Goal: Information Seeking & Learning: Learn about a topic

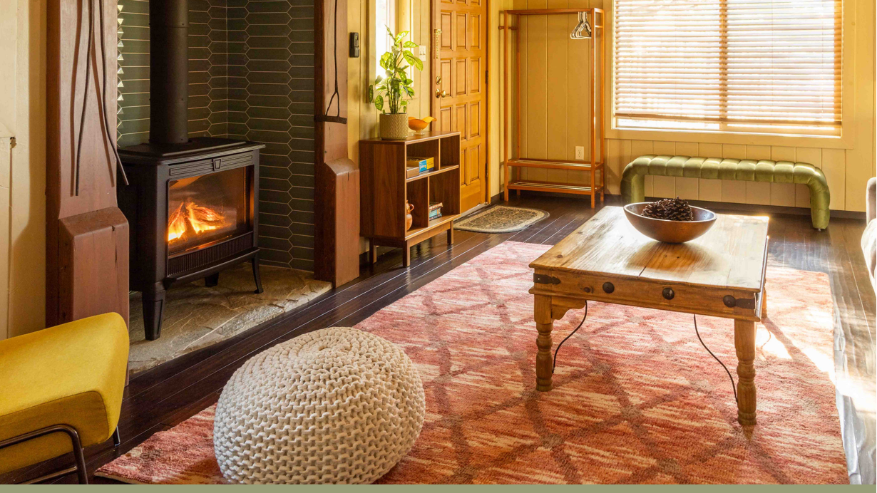
scroll to position [0, 1]
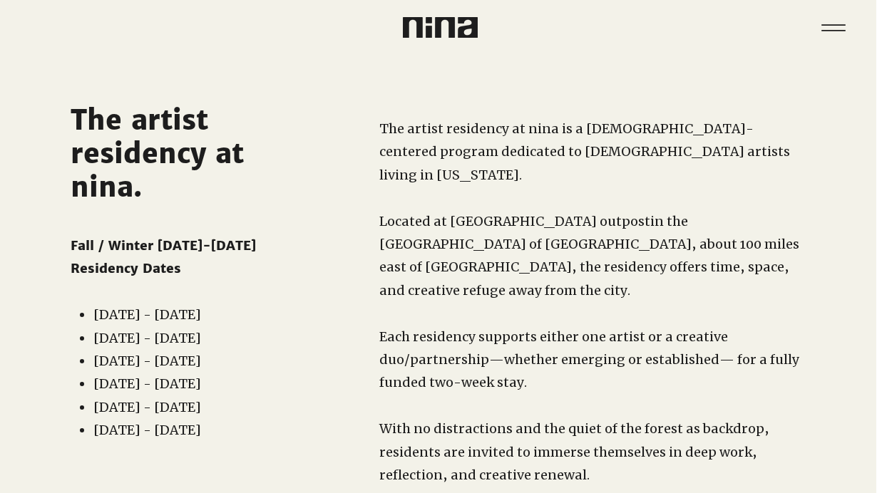
click at [535, 395] on p "​" at bounding box center [590, 406] width 423 height 23
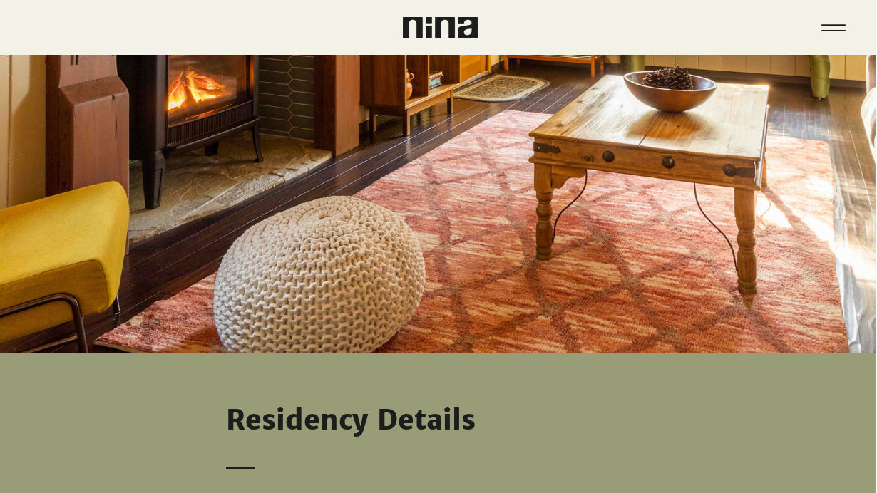
scroll to position [813, 1]
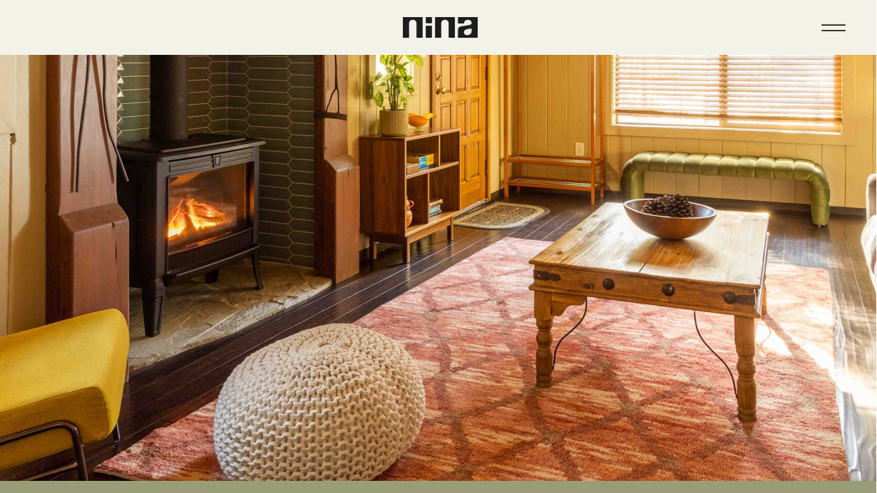
click at [443, 33] on img at bounding box center [440, 27] width 75 height 21
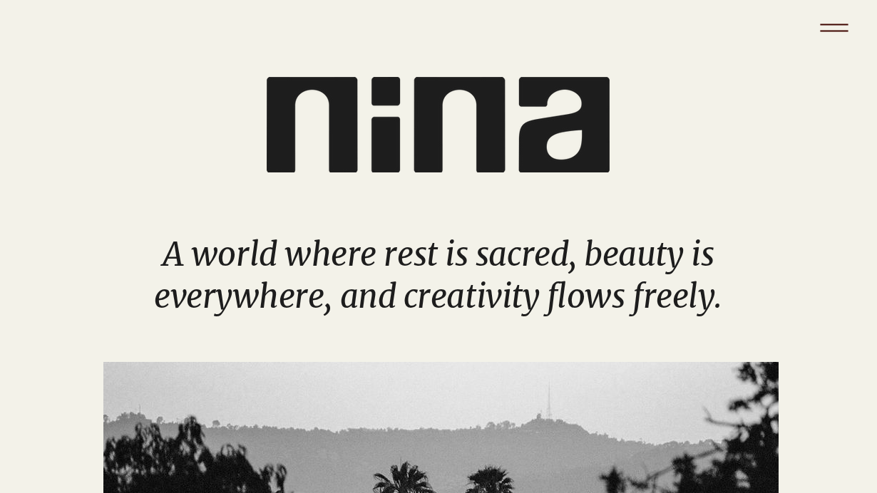
click at [816, 10] on icon "Menu" at bounding box center [834, 28] width 50 height 50
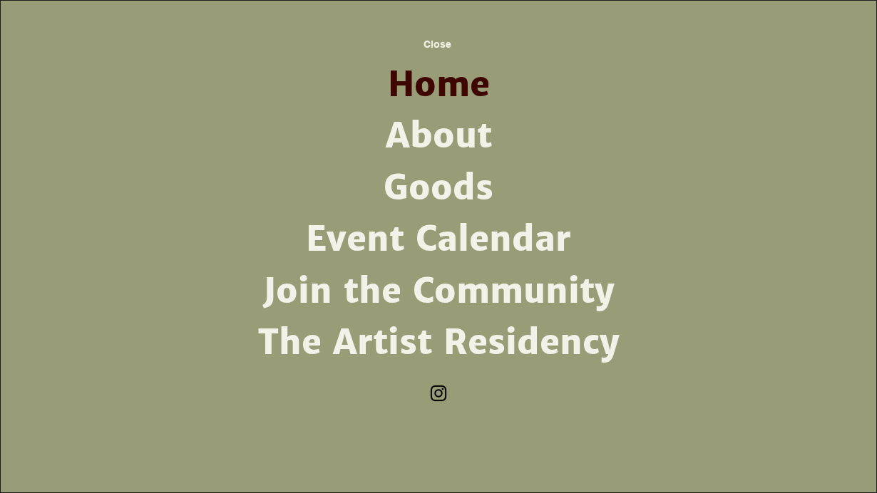
click at [341, 336] on link "The Artist Residency" at bounding box center [438, 342] width 372 height 51
